Goal: Use online tool/utility: Utilize a website feature to perform a specific function

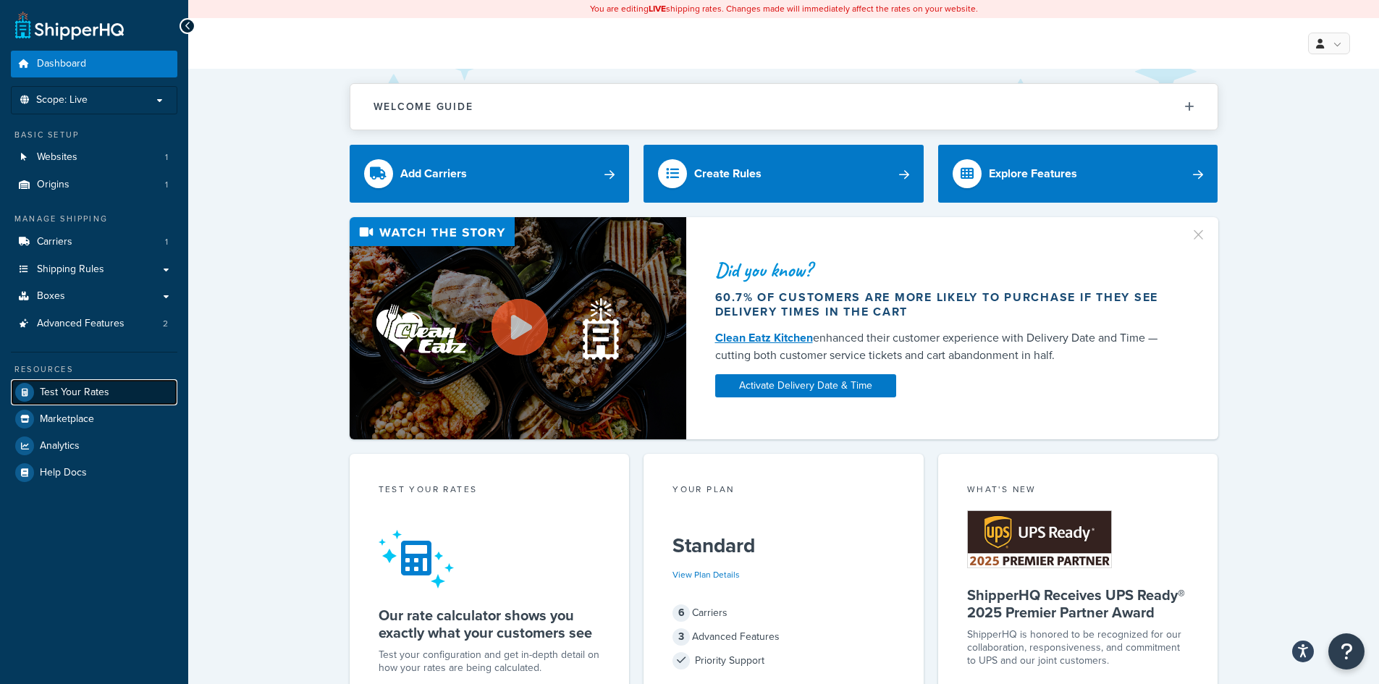
click at [80, 391] on span "Test Your Rates" at bounding box center [74, 392] width 69 height 12
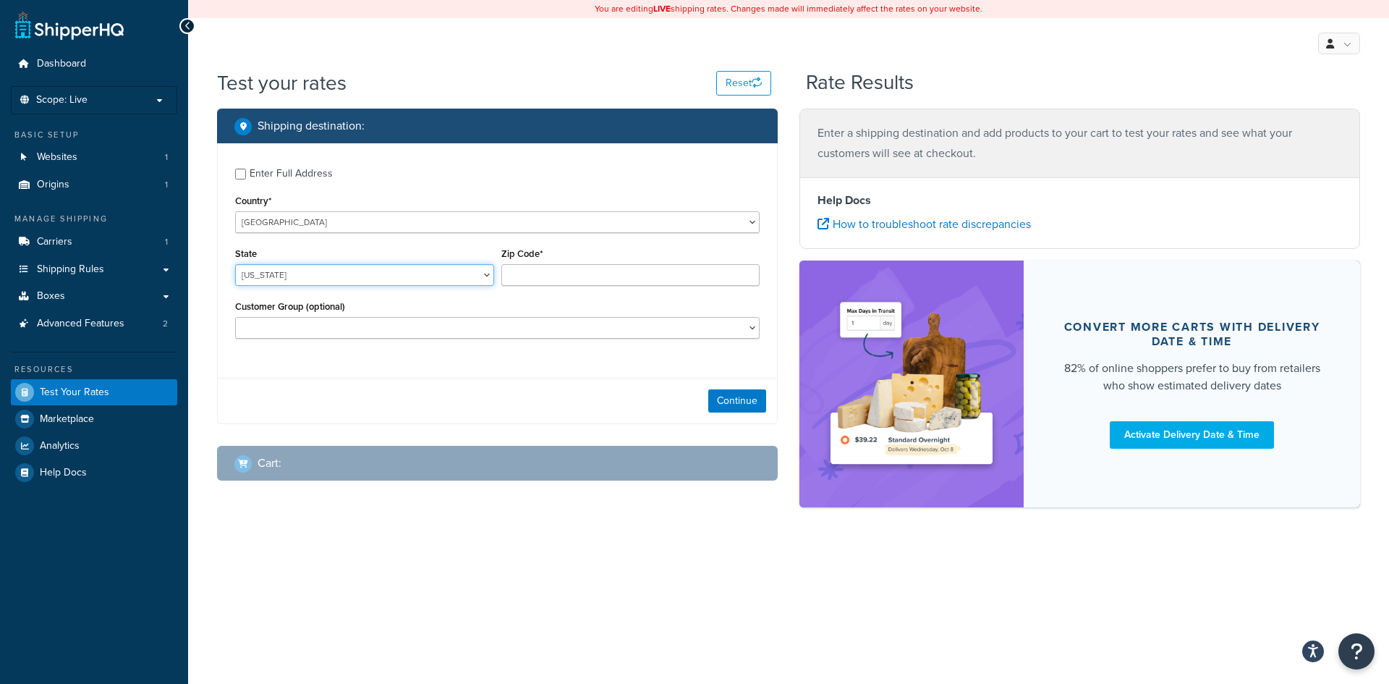
click at [410, 282] on select "[US_STATE] [US_STATE] [US_STATE] [US_STATE] [US_STATE] Armed Forces Americas Ar…" at bounding box center [364, 275] width 259 height 22
select select "IL"
click at [235, 264] on select "[US_STATE] [US_STATE] [US_STATE] [US_STATE] [US_STATE] Armed Forces Americas Ar…" at bounding box center [364, 275] width 259 height 22
click at [601, 278] on input "Zip Code*" at bounding box center [630, 275] width 259 height 22
type input "60077"
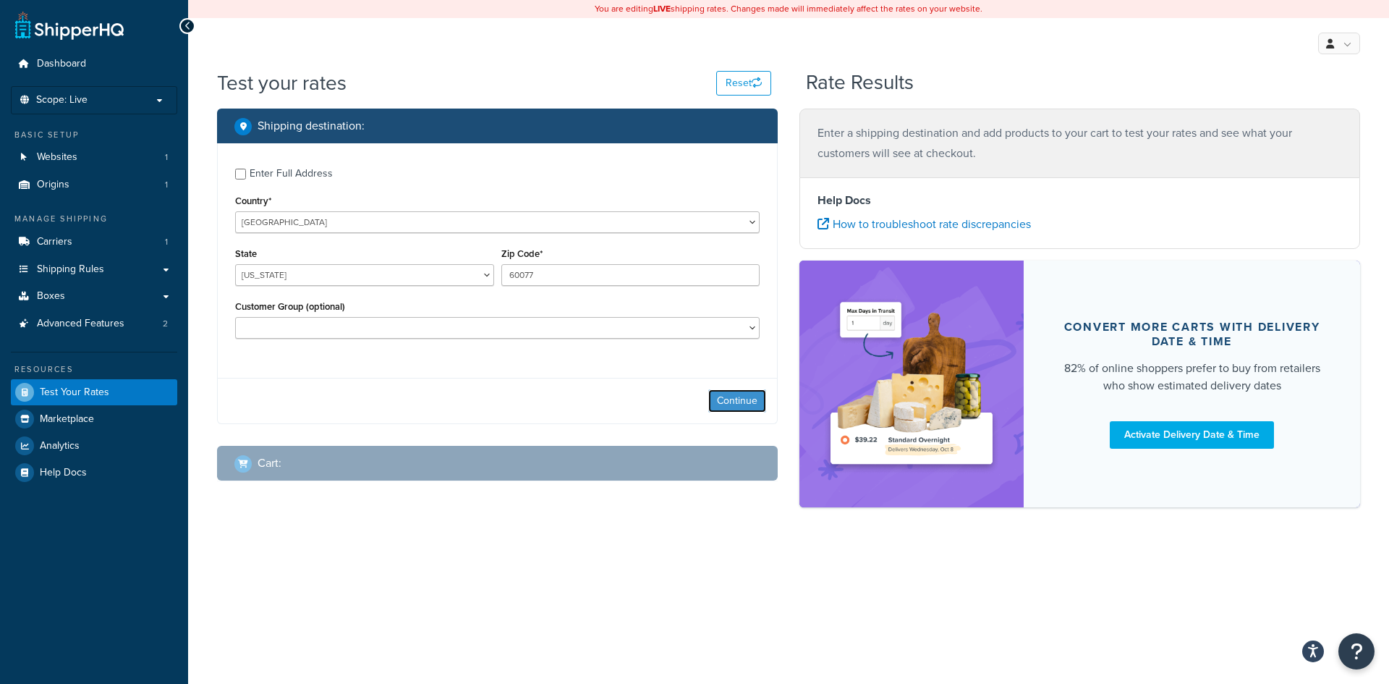
click at [747, 403] on button "Continue" at bounding box center [737, 400] width 58 height 23
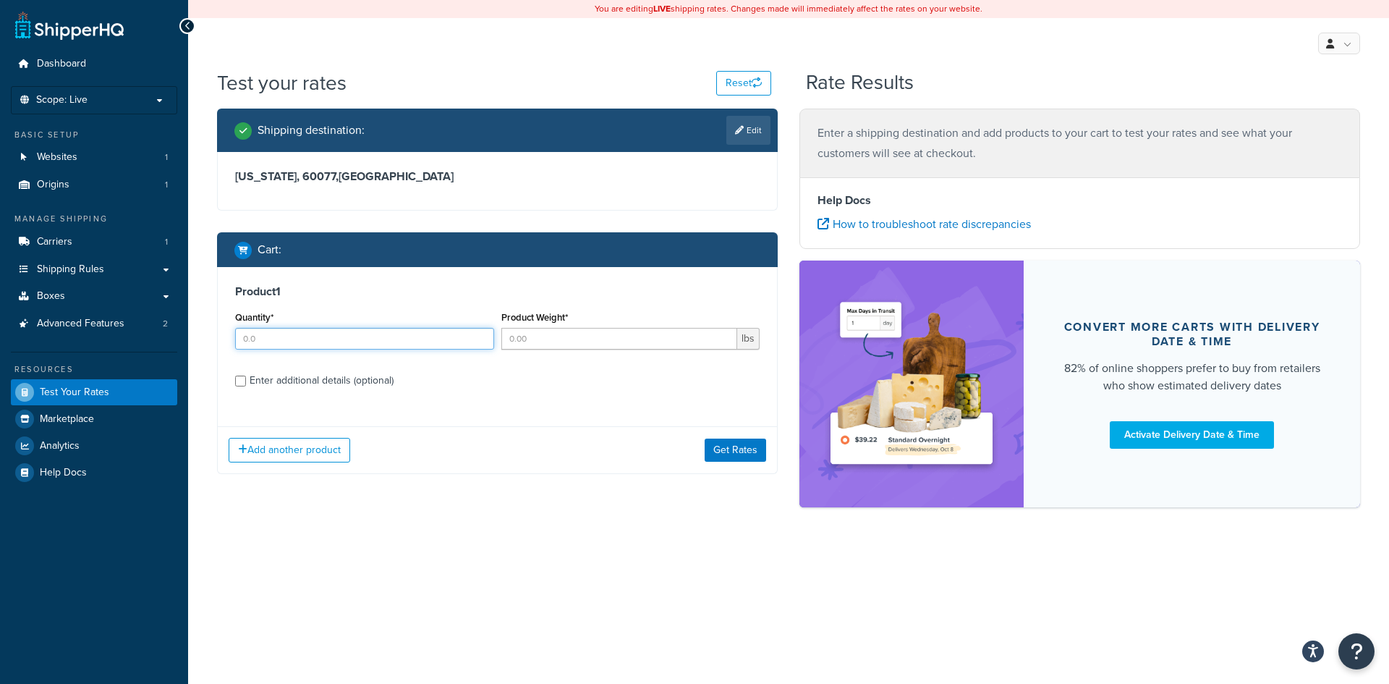
click at [428, 346] on input "Quantity*" at bounding box center [364, 339] width 259 height 22
type input "6"
click at [572, 343] on input "Product Weight*" at bounding box center [619, 339] width 237 height 22
type input "1.27"
click at [245, 381] on input "Enter additional details (optional)" at bounding box center [240, 381] width 11 height 11
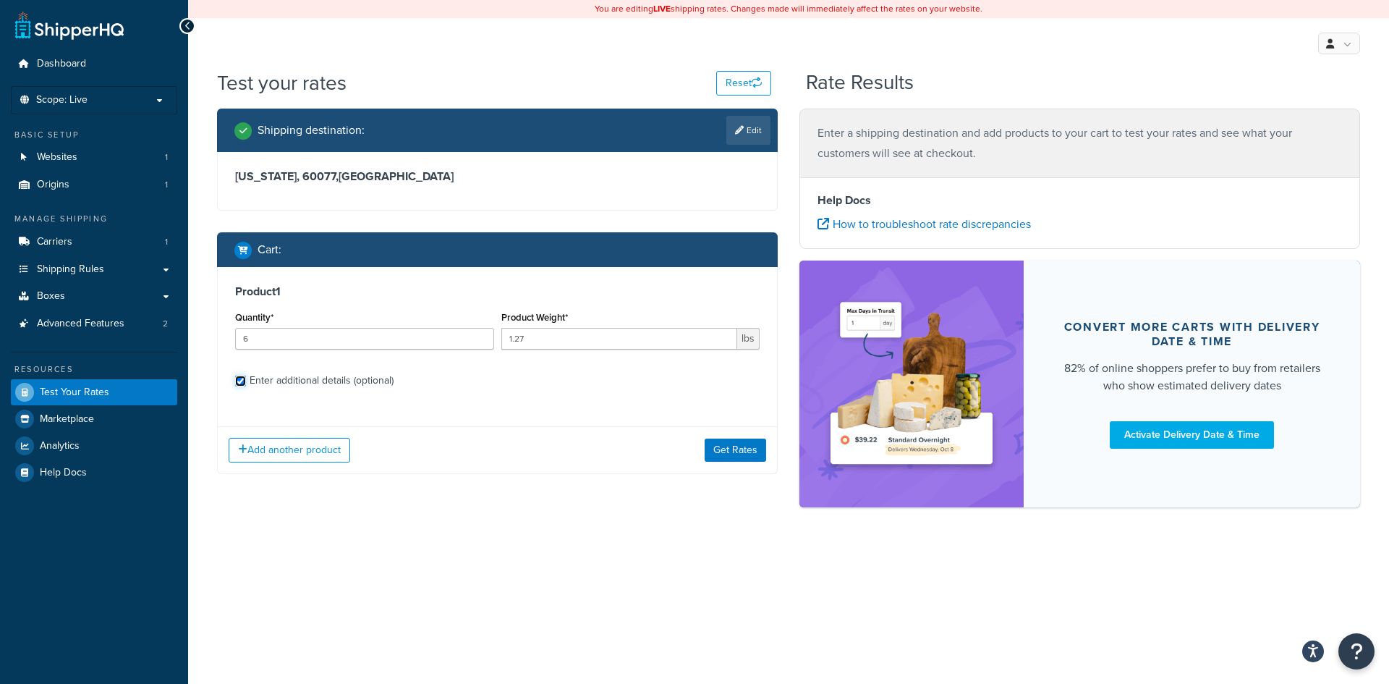
checkbox input "true"
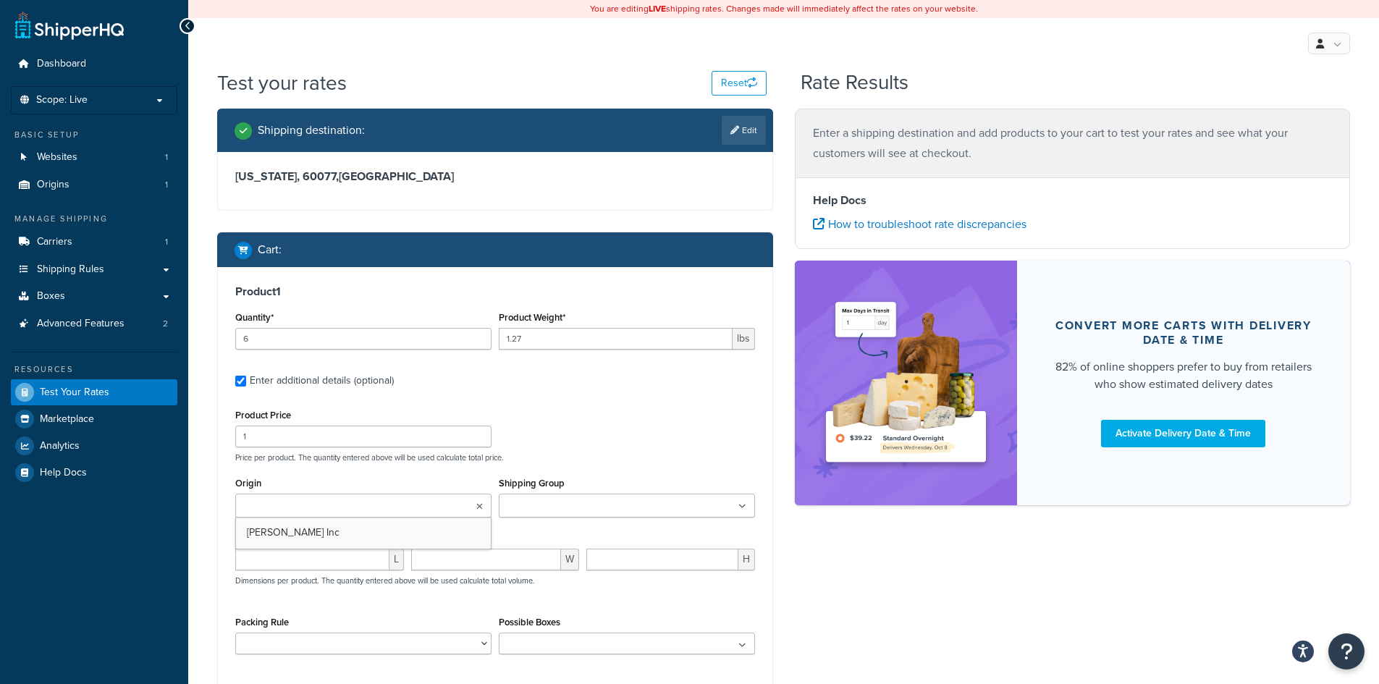
click at [324, 499] on input "Origin" at bounding box center [304, 507] width 128 height 16
click at [574, 507] on input "Shipping Group" at bounding box center [567, 507] width 128 height 16
click at [330, 546] on div "Product Dimensions L W H Dimensions per product. The quantity entered above wil…" at bounding box center [495, 564] width 520 height 73
click at [329, 556] on input "number" at bounding box center [312, 560] width 154 height 22
type input "4.625"
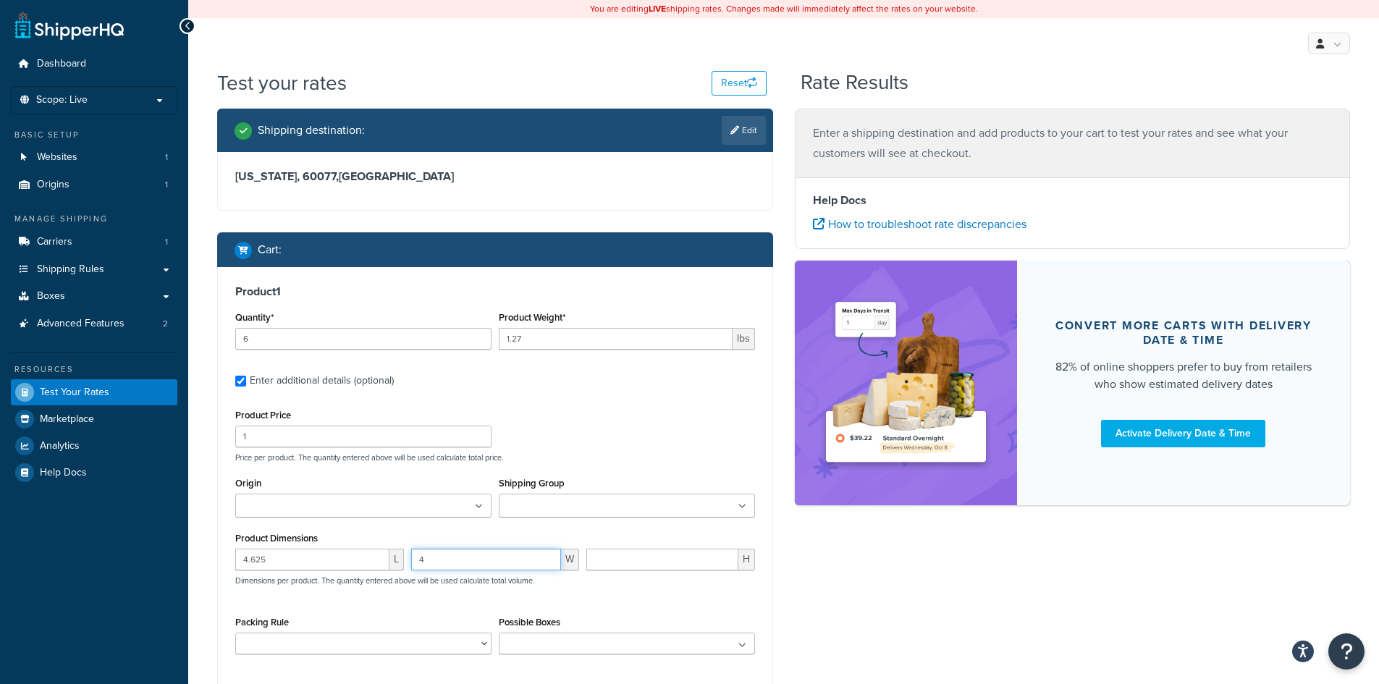
type input "4"
type input "4.25"
click at [665, 601] on div "Product Price 1 Price per product. The quantity entered above will be used calc…" at bounding box center [495, 535] width 520 height 260
click at [699, 415] on div "Product Price 1 Price per product. The quantity entered above will be used calc…" at bounding box center [495, 433] width 527 height 57
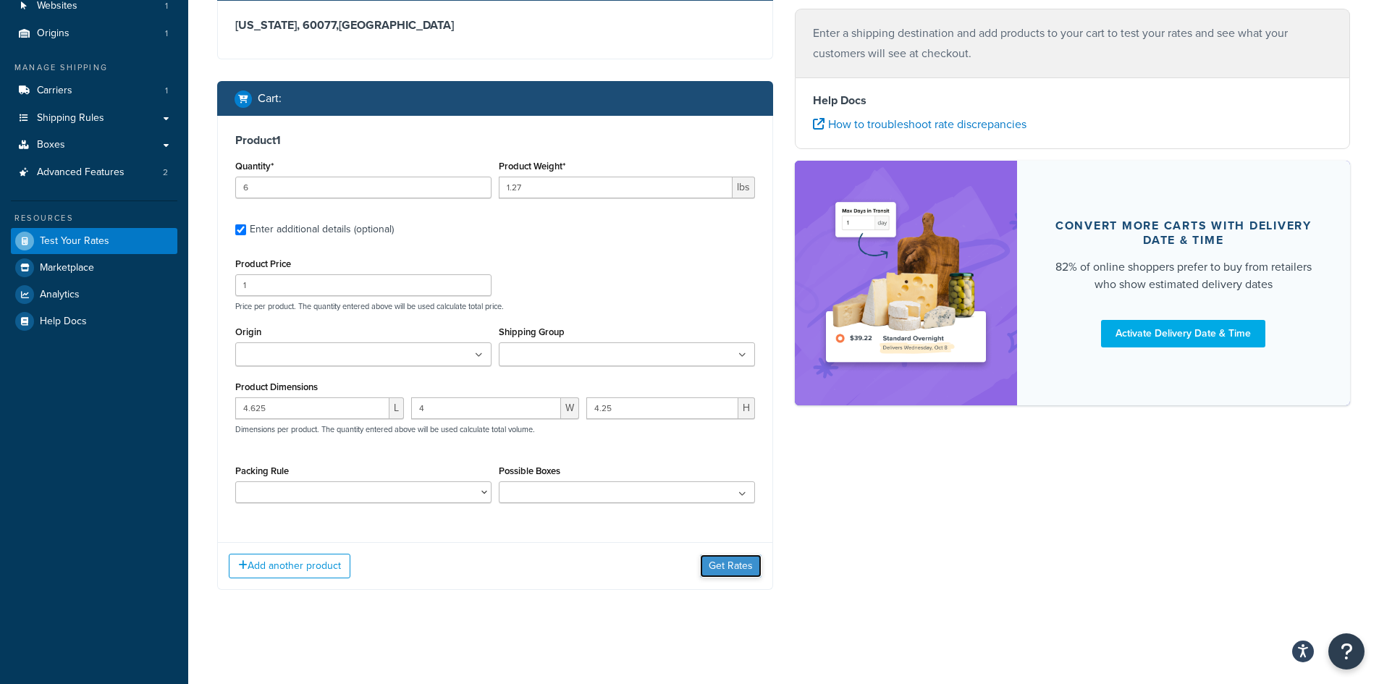
click at [719, 567] on button "Get Rates" at bounding box center [731, 565] width 62 height 23
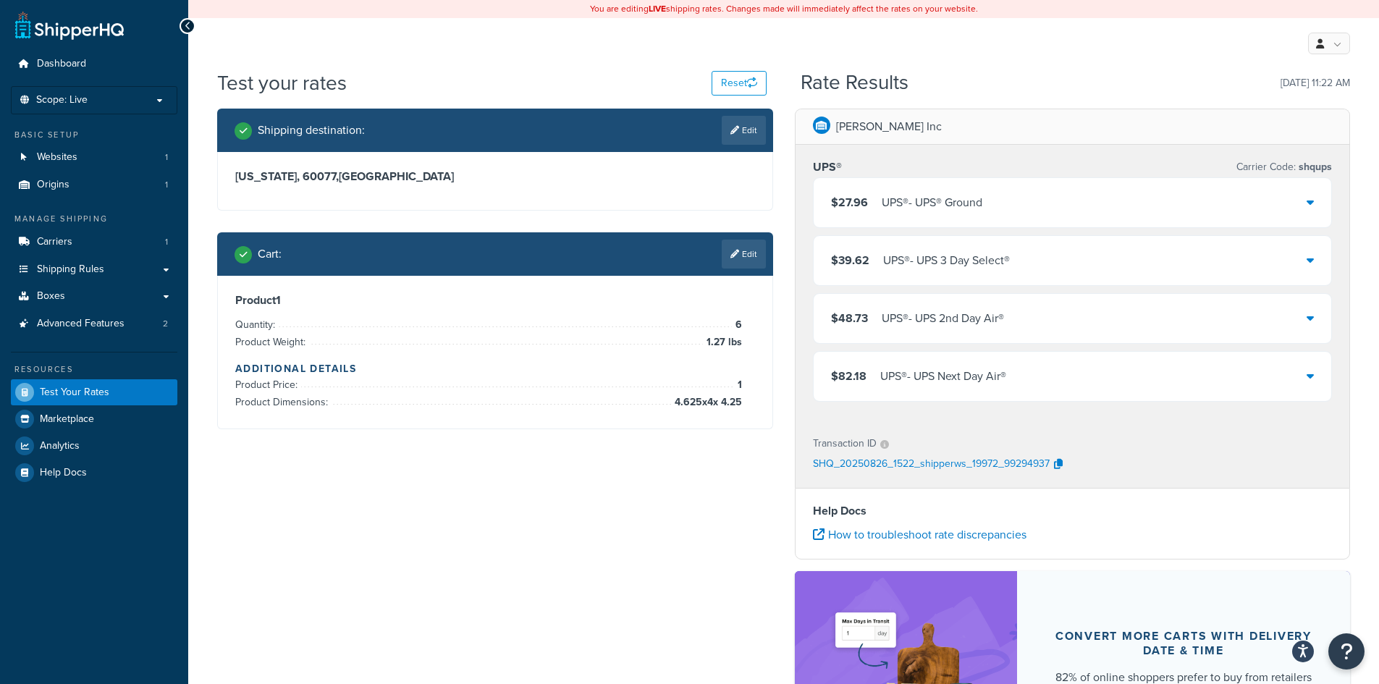
click at [1304, 189] on div "$27.96 UPS® - UPS® Ground" at bounding box center [1072, 202] width 518 height 49
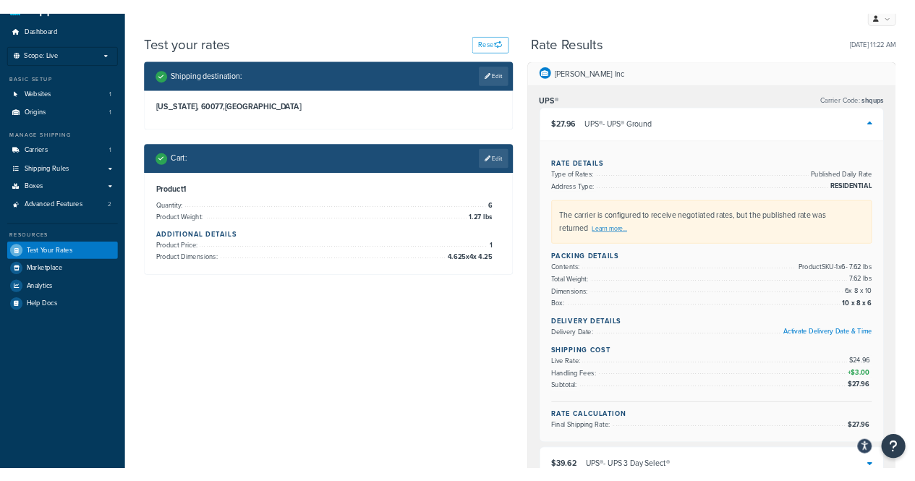
scroll to position [72, 0]
